Goal: Task Accomplishment & Management: Use online tool/utility

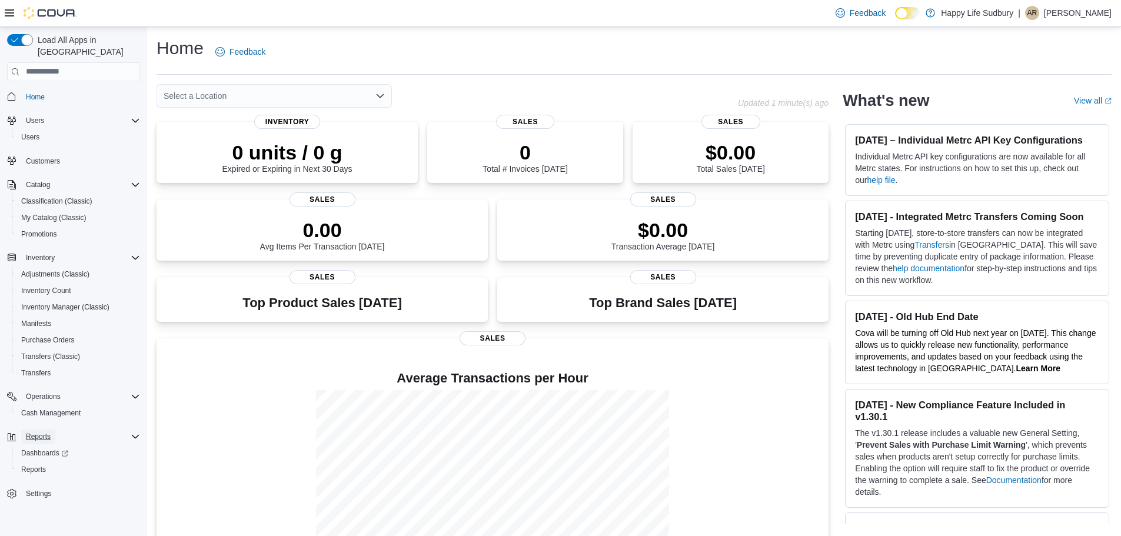
click at [33, 432] on span "Reports" at bounding box center [38, 436] width 25 height 9
click at [39, 429] on span "Reports" at bounding box center [38, 436] width 25 height 14
click at [41, 465] on span "Reports" at bounding box center [33, 469] width 25 height 9
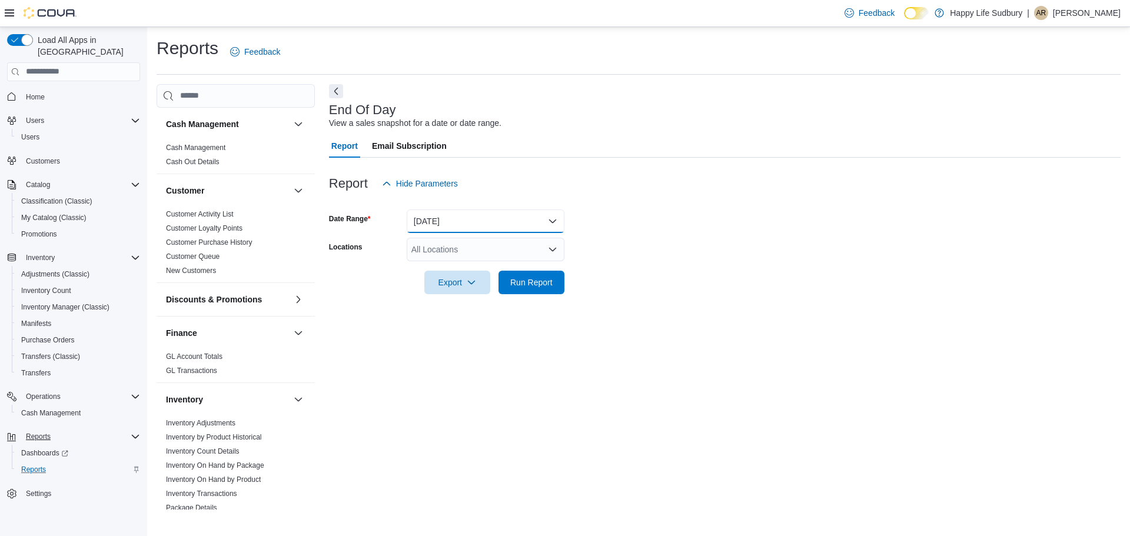
click at [545, 216] on button "[DATE]" at bounding box center [486, 221] width 158 height 24
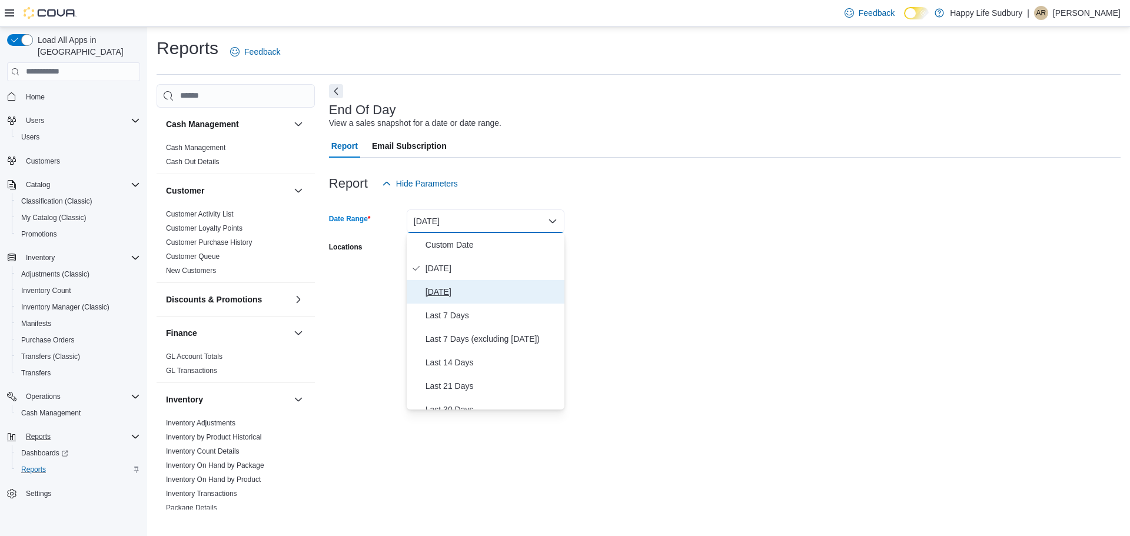
click at [453, 293] on span "[DATE]" at bounding box center [492, 292] width 134 height 14
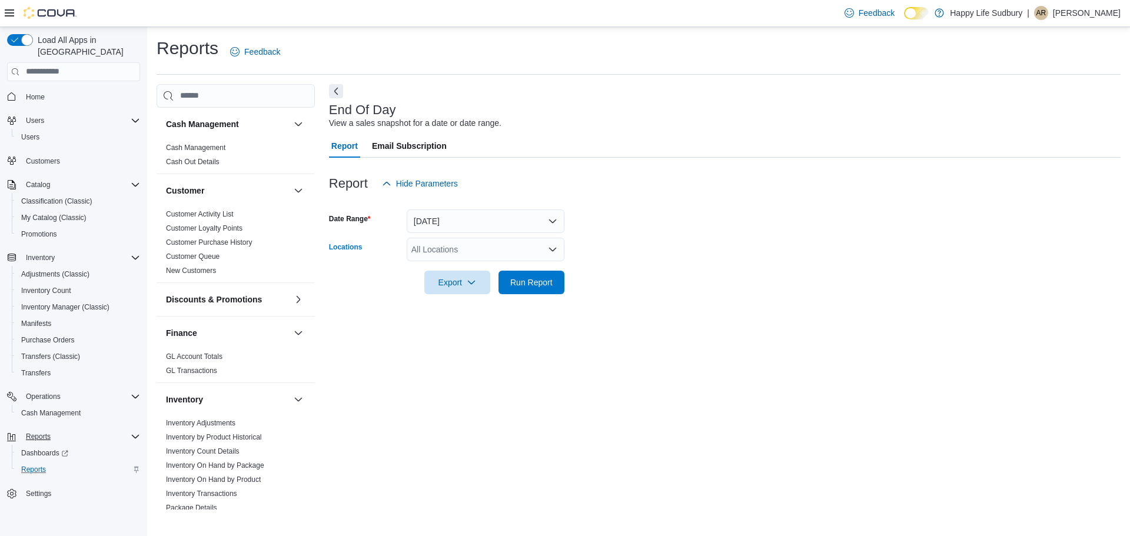
click at [552, 251] on icon "Open list of options" at bounding box center [552, 249] width 7 height 4
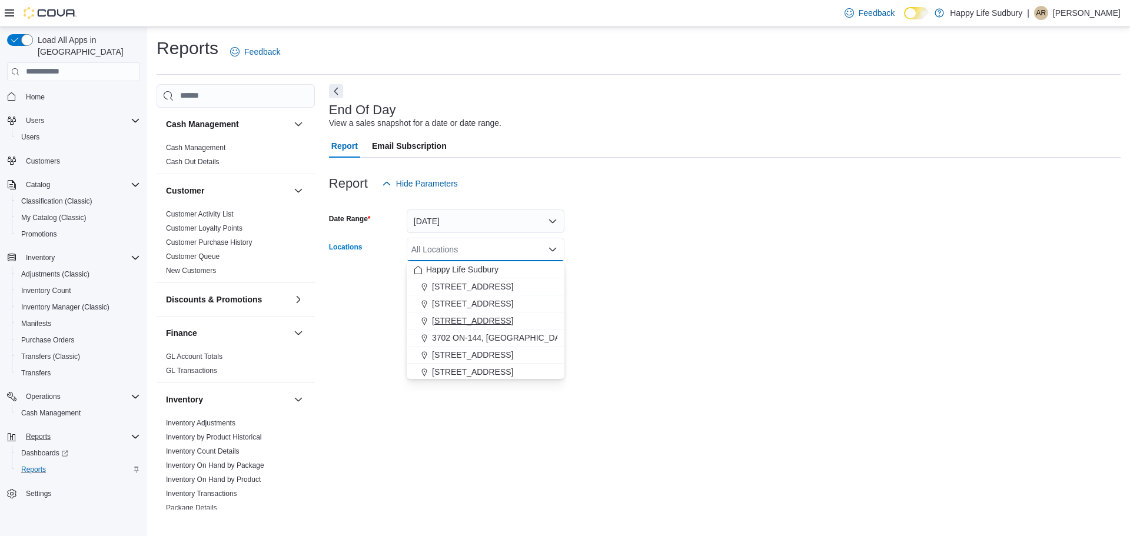
click at [511, 317] on span "[STREET_ADDRESS]" at bounding box center [472, 321] width 81 height 12
click at [755, 238] on form "Date Range [DATE] Locations [STREET_ADDRESS] Combo box. Selected. [STREET_ADDRE…" at bounding box center [724, 244] width 791 height 99
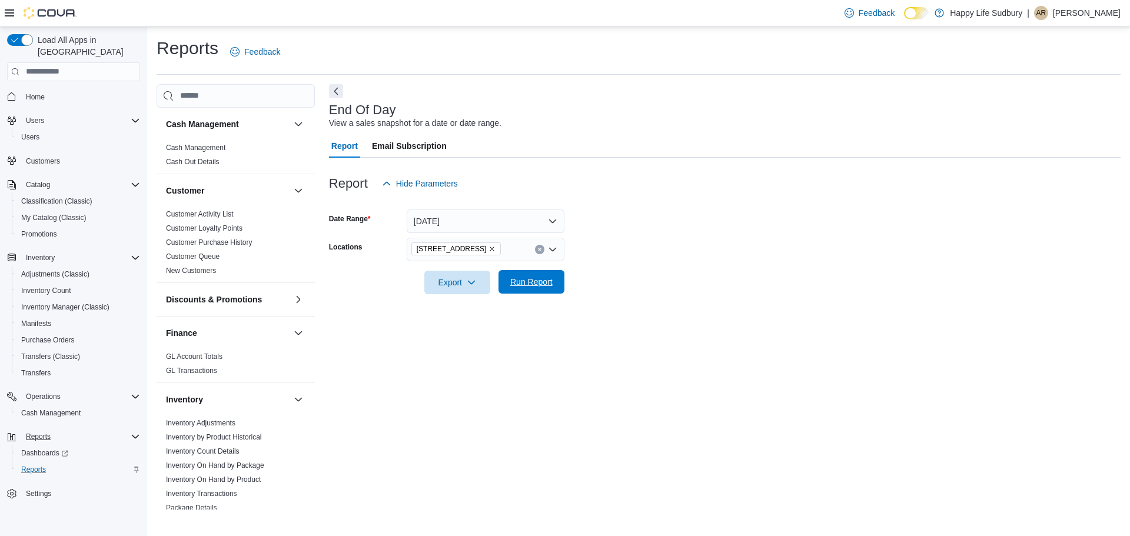
click at [524, 279] on span "Run Report" at bounding box center [531, 282] width 42 height 12
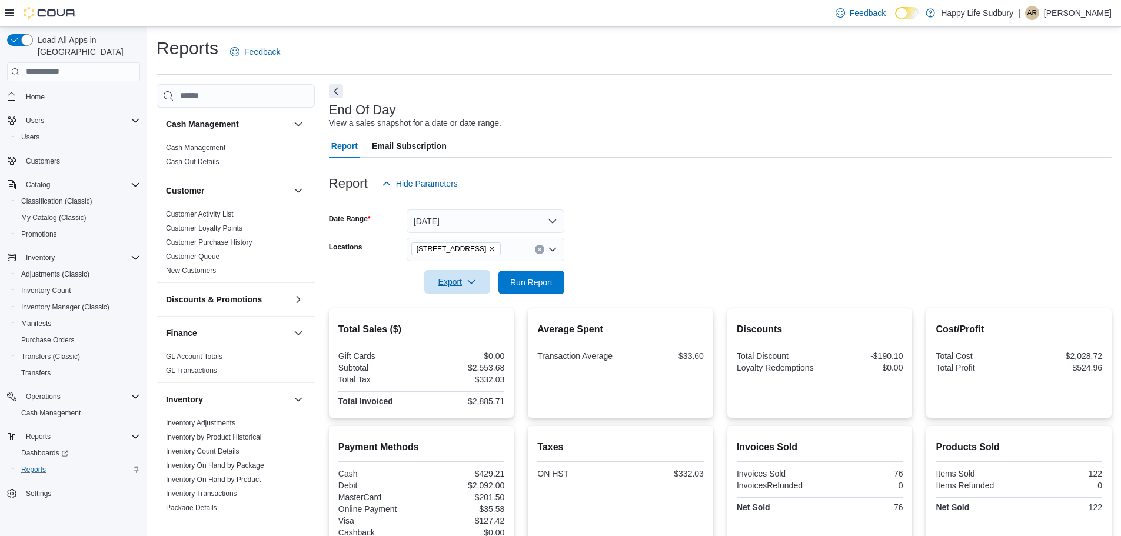
click at [460, 279] on span "Export" at bounding box center [457, 282] width 52 height 24
click at [472, 327] on span "Export to Pdf" at bounding box center [458, 329] width 53 height 9
